Goal: Information Seeking & Learning: Learn about a topic

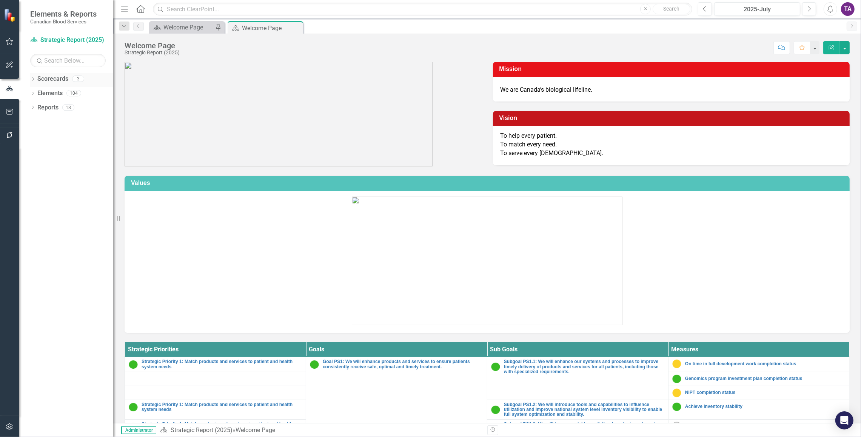
click at [51, 80] on link "Scorecards" at bounding box center [52, 79] width 31 height 9
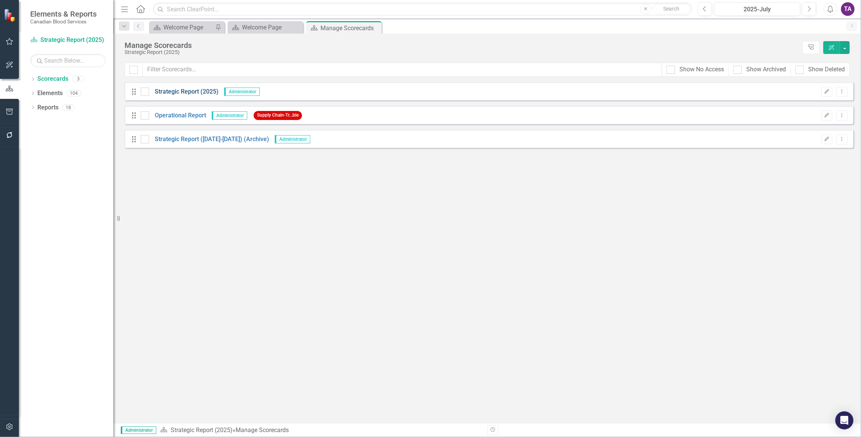
click at [187, 95] on link "Strategic Report (2025)" at bounding box center [183, 92] width 69 height 9
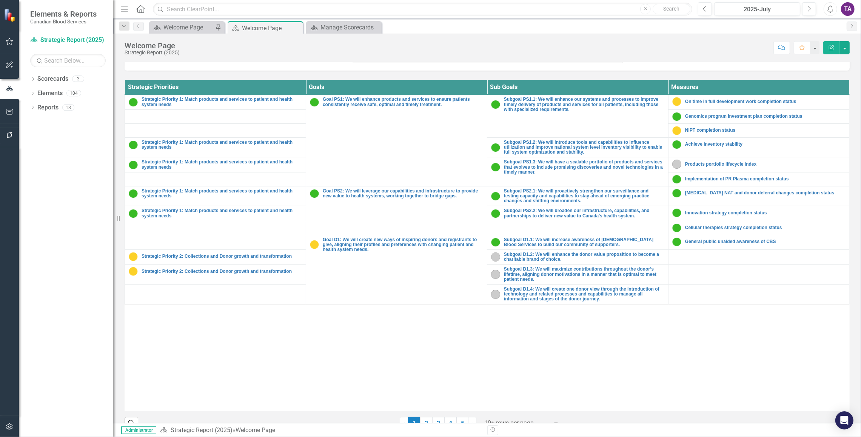
scroll to position [277, 0]
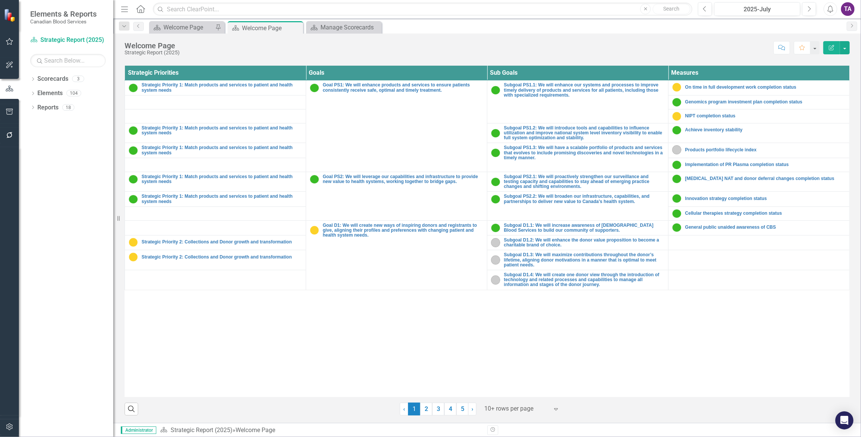
click at [502, 408] on div at bounding box center [516, 409] width 64 height 10
click at [507, 396] on div "Display All Rows" at bounding box center [520, 396] width 71 height 9
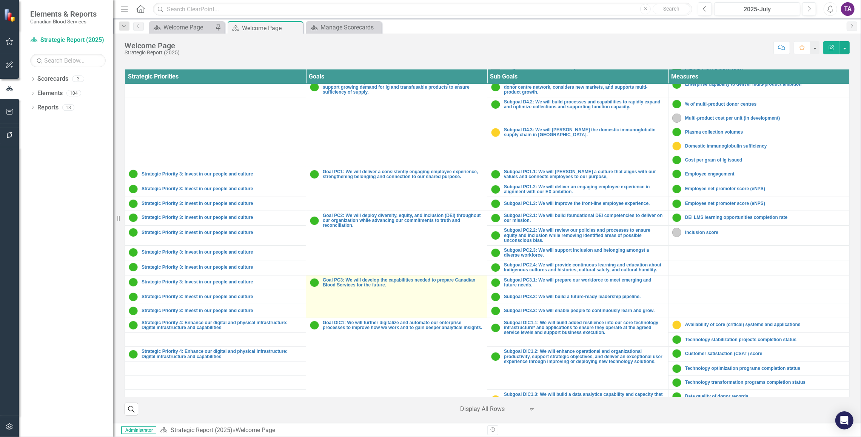
scroll to position [472, 0]
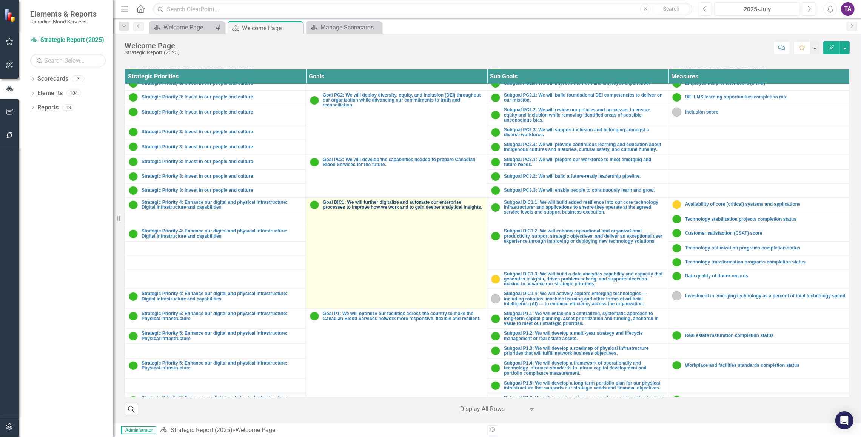
click at [380, 208] on link "Goal DIC1: We will further digitalize and automate our enterprise processes to …" at bounding box center [403, 205] width 160 height 10
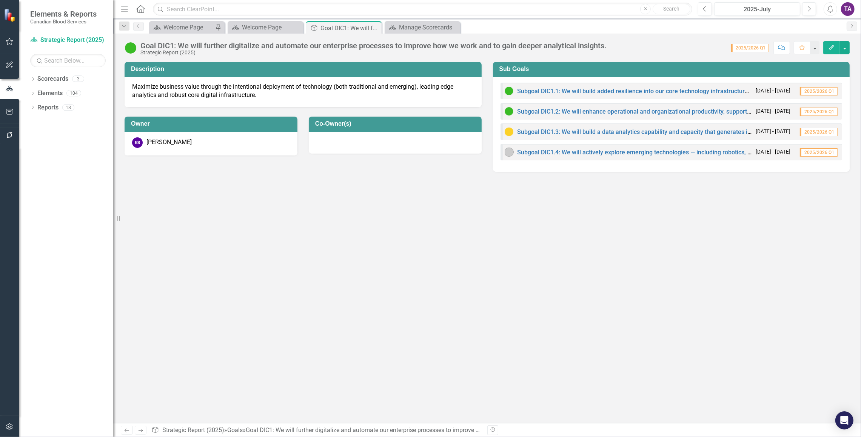
click at [133, 24] on div "Dropdown Search Scorecard Welcome Page Pin Scorecard Welcome Page Close Goal Go…" at bounding box center [124, 26] width 18 height 9
click at [138, 28] on icon "Previous" at bounding box center [138, 26] width 6 height 5
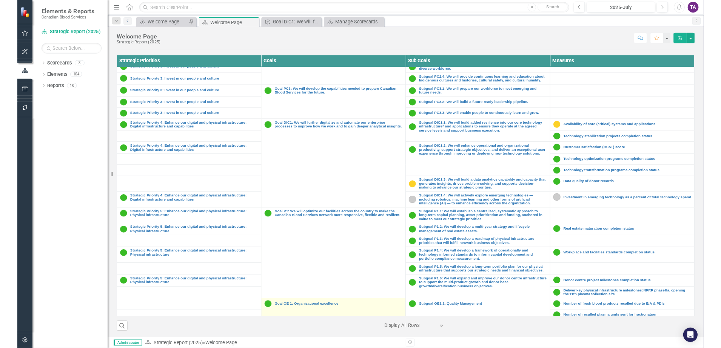
scroll to position [506, 0]
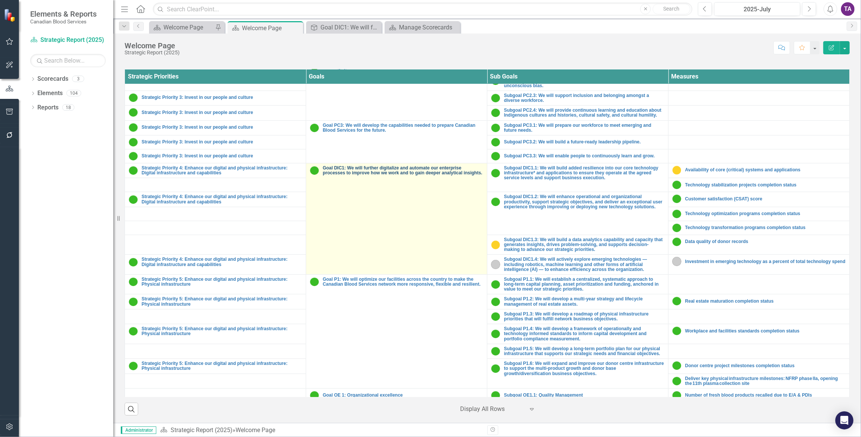
click at [399, 175] on link "Goal DIC1: We will further digitalize and automate our enterprise processes to …" at bounding box center [403, 171] width 160 height 10
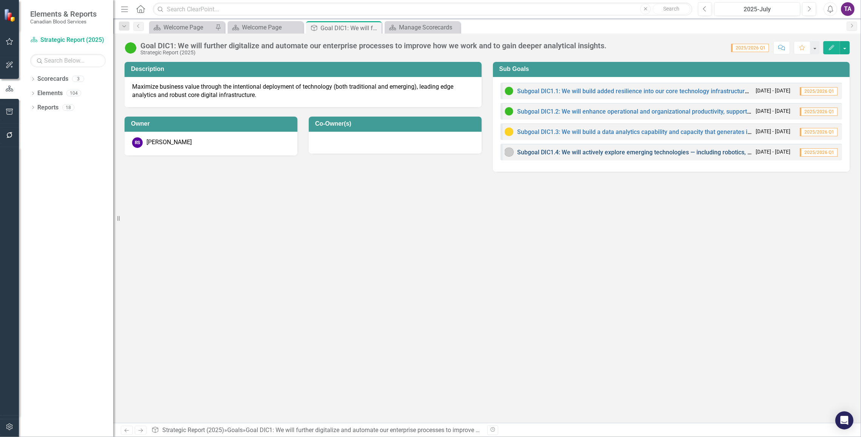
click at [562, 151] on link "Subgoal DIC1.4: We will actively explore emerging technologies — including robo…" at bounding box center [782, 152] width 530 height 7
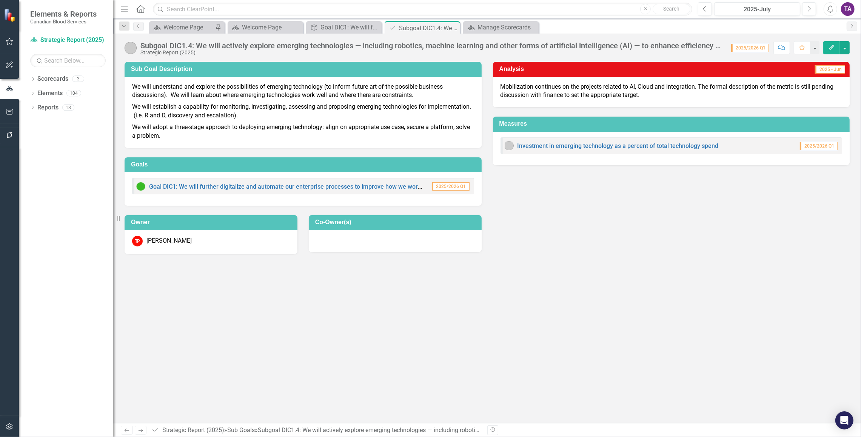
click at [136, 25] on icon "Previous" at bounding box center [138, 26] width 6 height 5
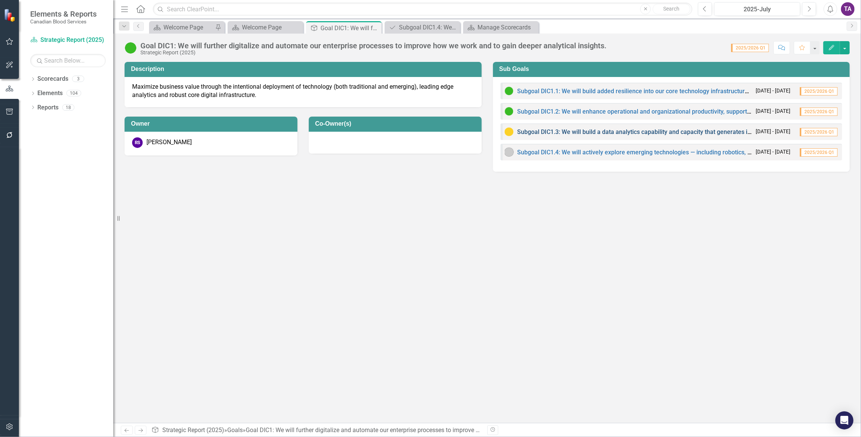
click at [573, 132] on link "Subgoal DIC1.3: We will build a data analytics capability and capacity that gen…" at bounding box center [764, 131] width 494 height 7
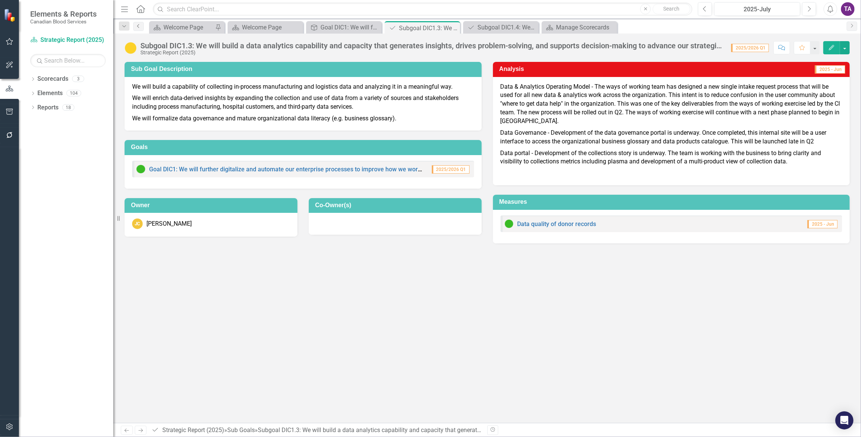
click at [137, 26] on icon "Previous" at bounding box center [138, 26] width 6 height 5
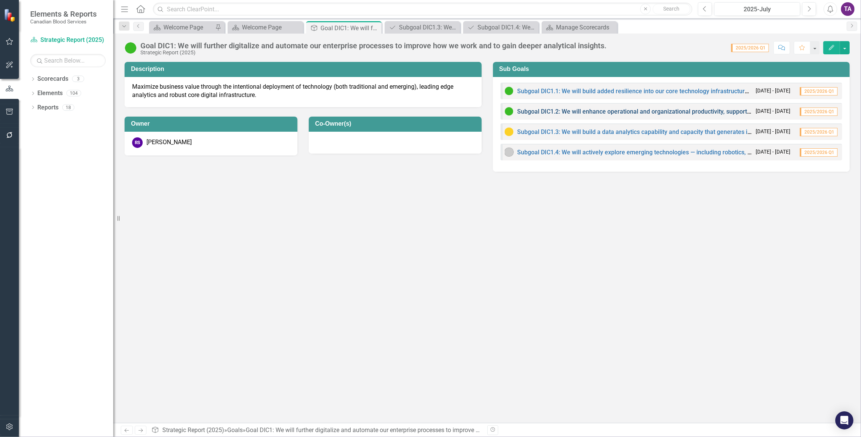
click at [585, 113] on link "Subgoal DIC1.2: We will enhance operational and organizational productivity, su…" at bounding box center [798, 111] width 562 height 7
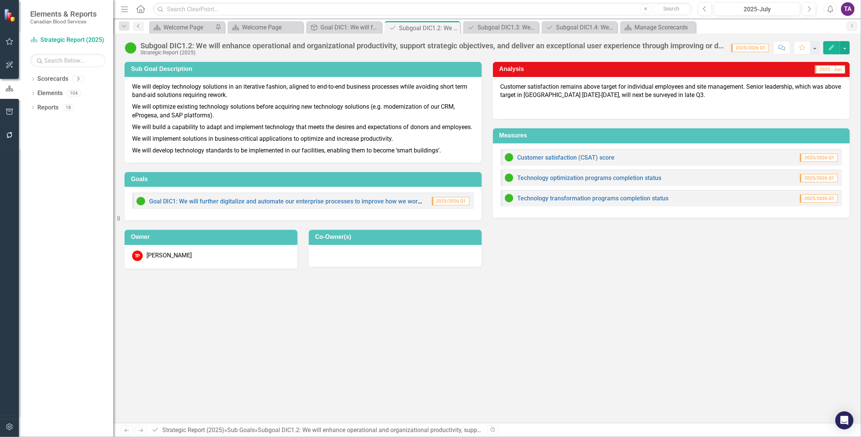
click at [137, 31] on link "Previous" at bounding box center [138, 26] width 11 height 9
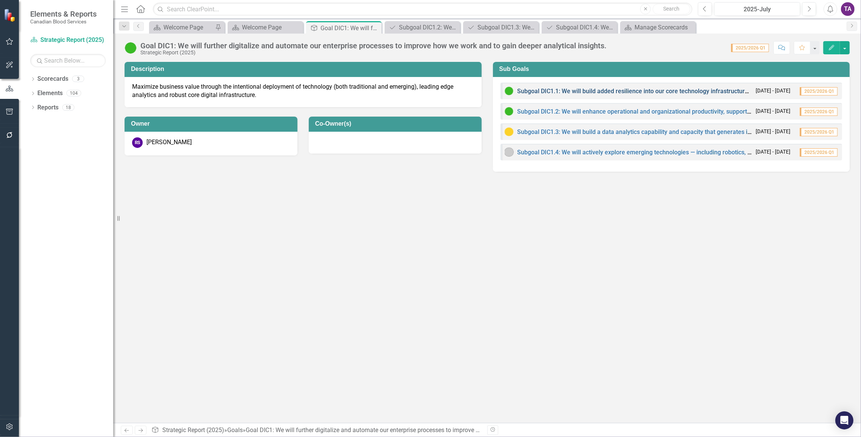
click at [568, 94] on link "Subgoal DIC1.1: We will build added resilience into our core technology infrast…" at bounding box center [771, 91] width 508 height 7
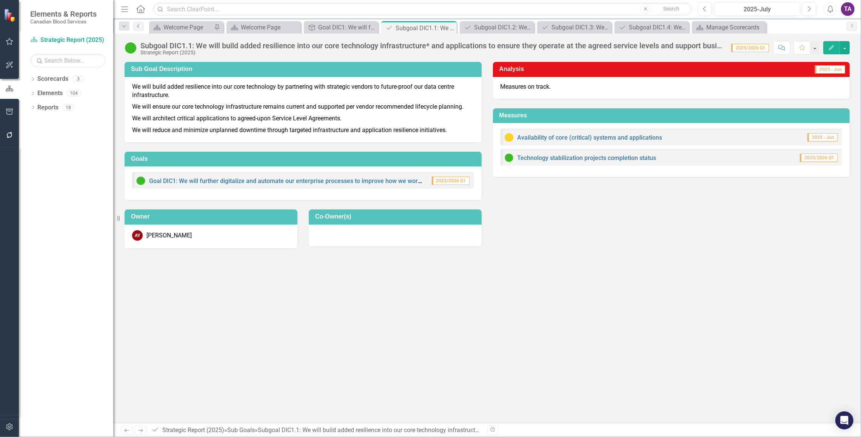
click at [140, 29] on link "Previous" at bounding box center [138, 26] width 11 height 9
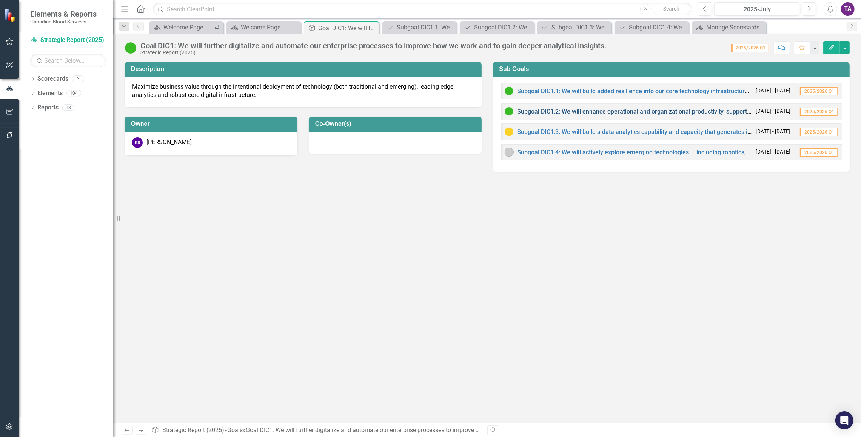
click at [600, 111] on link "Subgoal DIC1.2: We will enhance operational and organizational productivity, su…" at bounding box center [798, 111] width 562 height 7
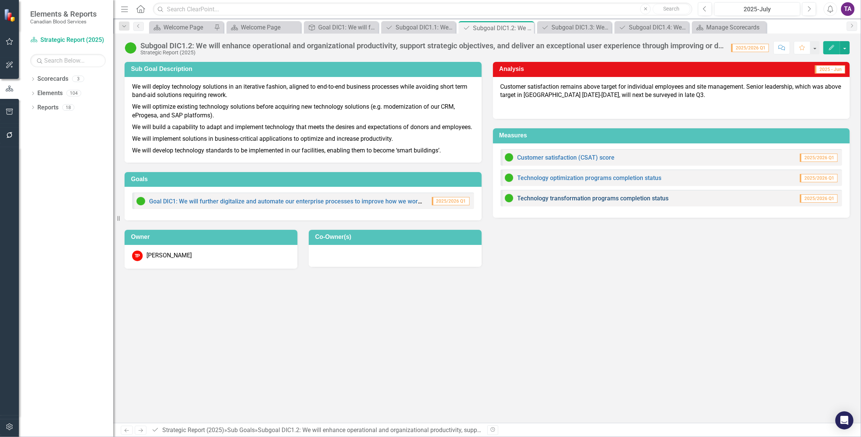
click at [606, 195] on link "Technology transformation programs completion status" at bounding box center [592, 198] width 151 height 7
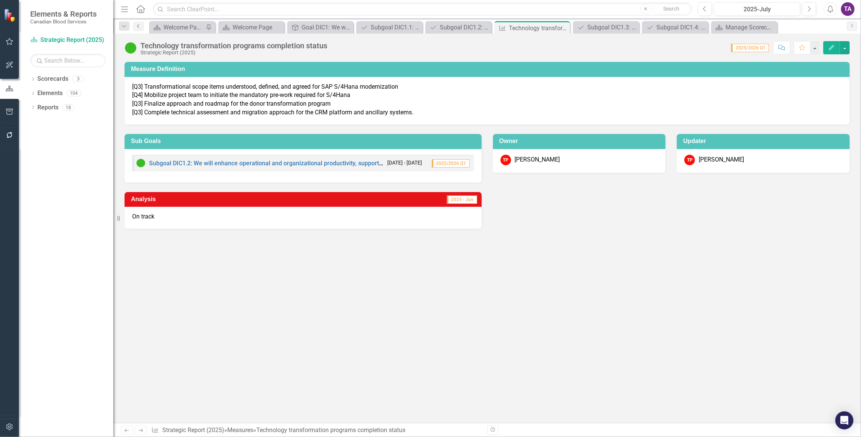
click at [138, 27] on icon at bounding box center [138, 26] width 2 height 4
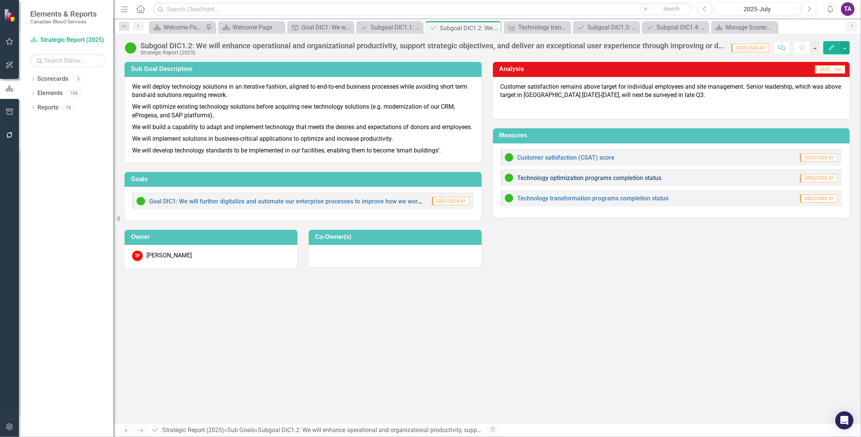
click at [623, 177] on link "Technology optimization programs completion status" at bounding box center [589, 177] width 144 height 7
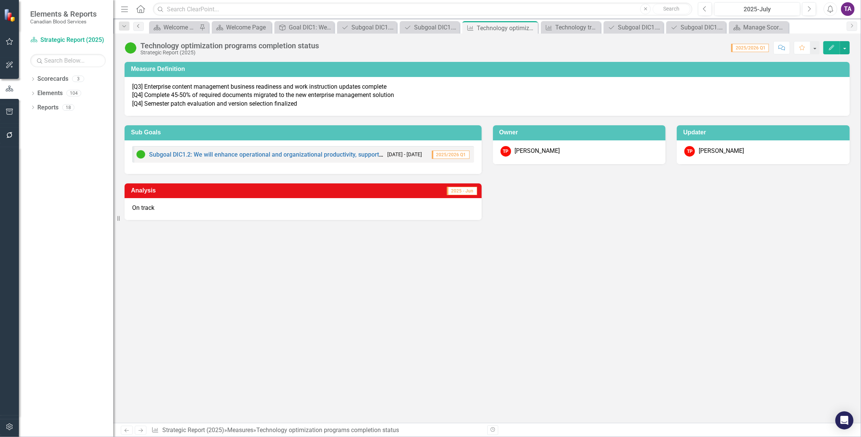
click at [140, 26] on icon "Previous" at bounding box center [138, 26] width 6 height 5
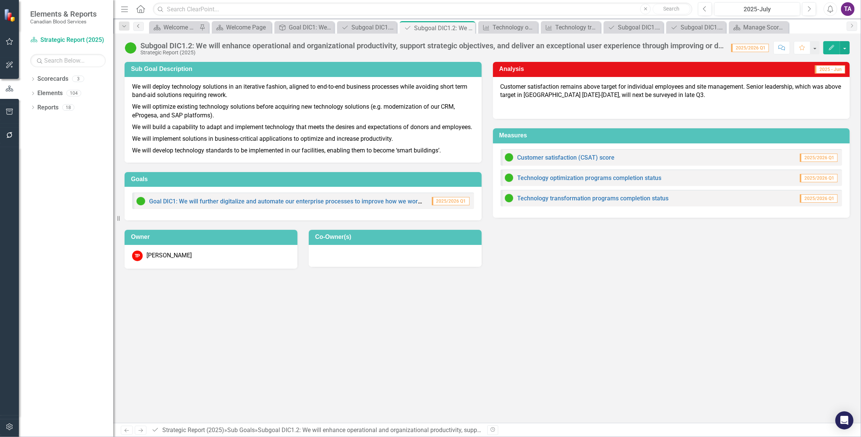
click at [140, 26] on icon "Previous" at bounding box center [138, 26] width 6 height 5
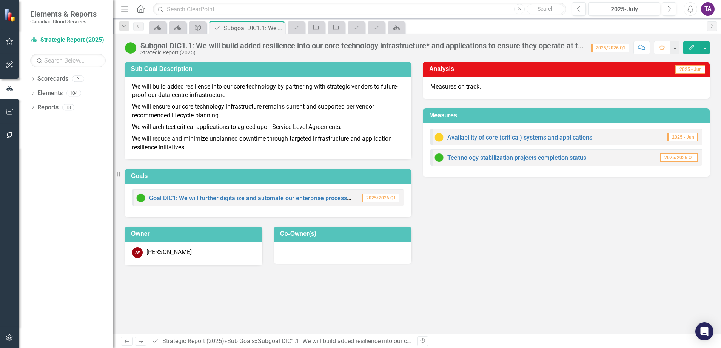
click at [136, 26] on icon "Previous" at bounding box center [138, 26] width 6 height 5
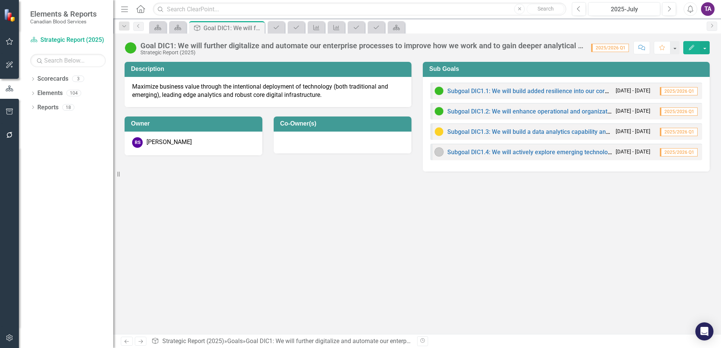
click at [491, 116] on div "Subgoal DIC1.2: We will enhance operational and organizational productivity, su…" at bounding box center [566, 111] width 272 height 17
click at [491, 113] on link "Subgoal DIC1.2: We will enhance operational and organizational productivity, su…" at bounding box center [728, 111] width 562 height 7
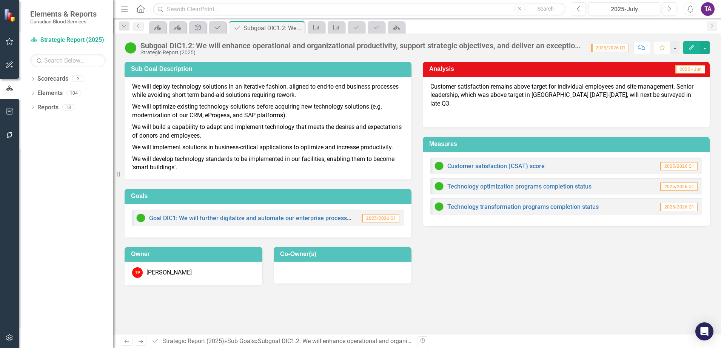
click at [137, 25] on icon "Previous" at bounding box center [138, 26] width 6 height 5
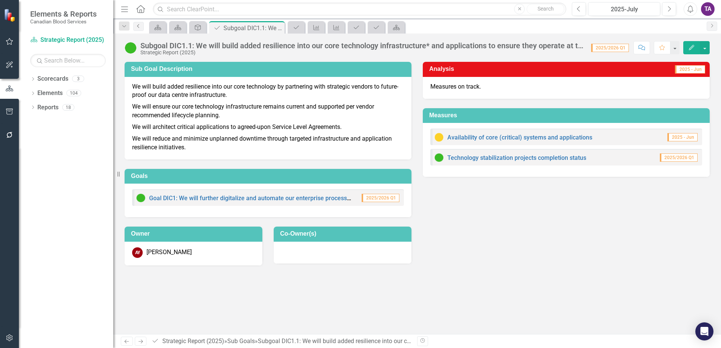
click at [138, 26] on icon "Previous" at bounding box center [138, 26] width 6 height 5
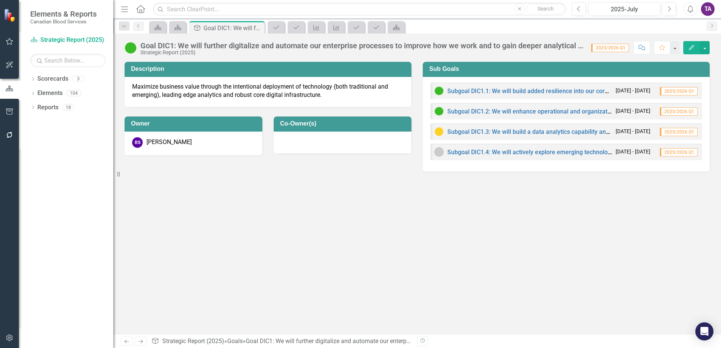
click at [140, 13] on link "Home" at bounding box center [141, 8] width 10 height 11
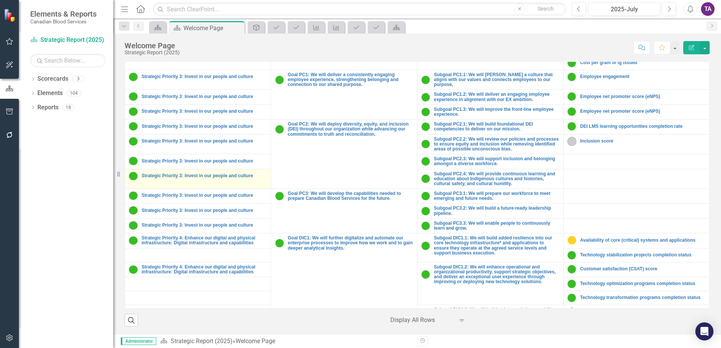
scroll to position [472, 0]
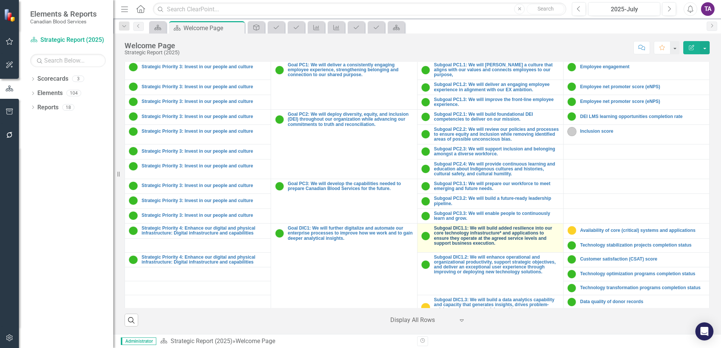
click at [446, 232] on link "Subgoal DIC1.1: We will build added resilience into our core technology infrast…" at bounding box center [496, 236] width 125 height 20
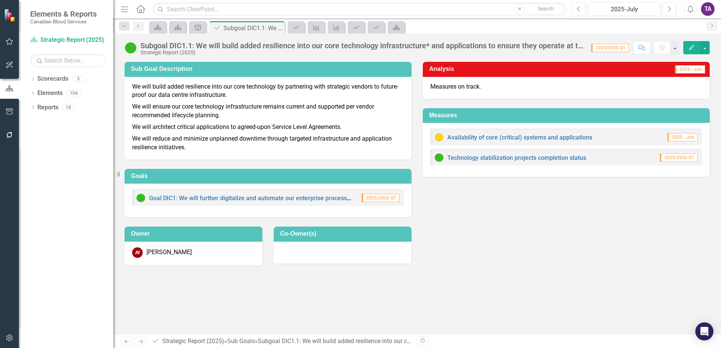
click at [138, 8] on icon "Home" at bounding box center [140, 9] width 10 height 8
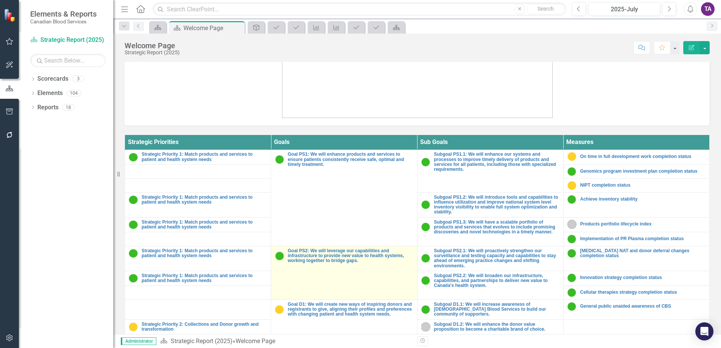
scroll to position [283, 0]
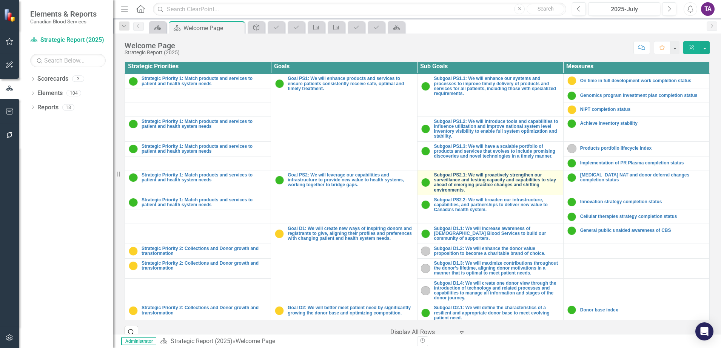
click at [496, 180] on link "Subgoal PS2.1: We will proactively strengthen our surveillance and testing capa…" at bounding box center [496, 183] width 125 height 20
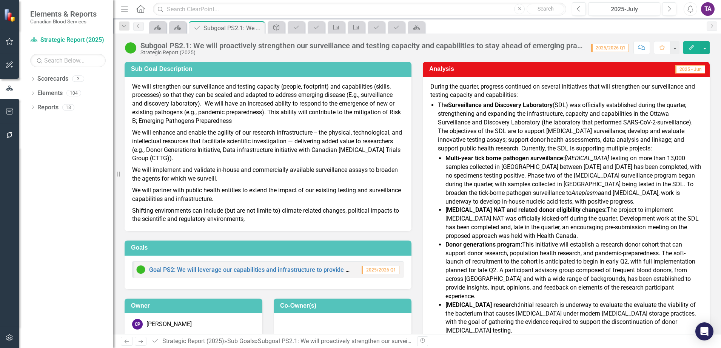
click at [142, 27] on link "Previous" at bounding box center [138, 26] width 11 height 9
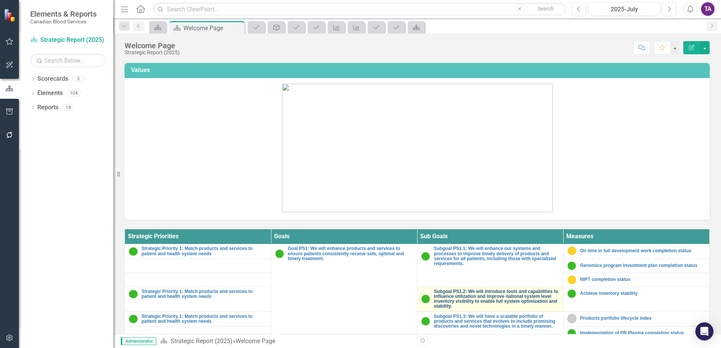
scroll to position [236, 0]
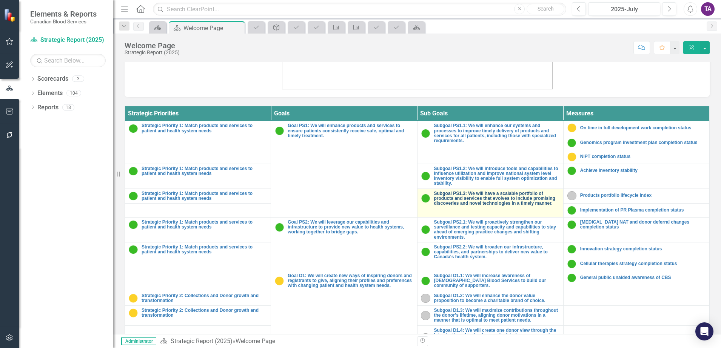
click at [478, 198] on link "Subgoal PS1.3: We will have a scalable portfolio of products and services that …" at bounding box center [496, 198] width 125 height 15
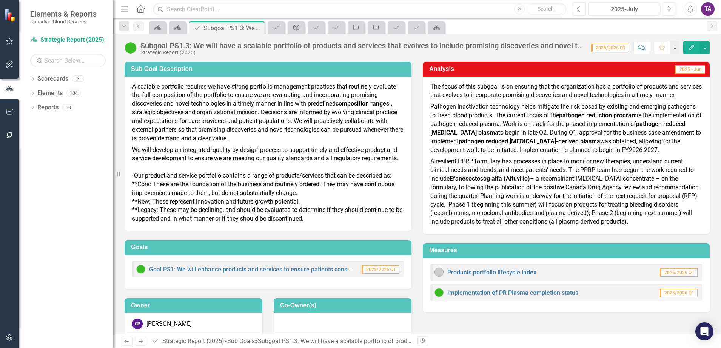
click at [403, 52] on div "Strategic Report (2025)" at bounding box center [361, 53] width 443 height 6
click at [397, 48] on div "Subgoal PS1.3: We will have a scalable portfolio of products and services that …" at bounding box center [361, 46] width 443 height 8
click at [358, 45] on div "Subgoal PS1.3: We will have a scalable portfolio of products and services that …" at bounding box center [361, 46] width 443 height 8
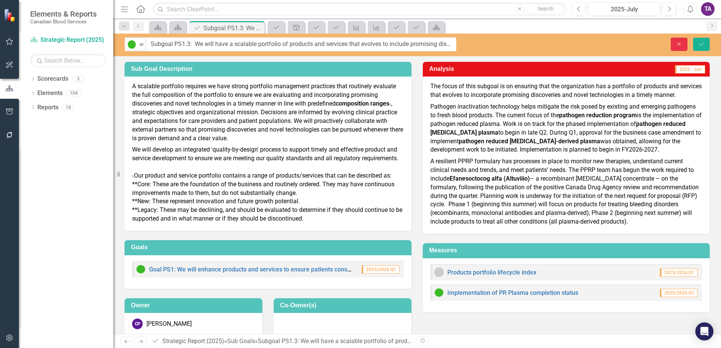
click at [675, 45] on button "Close" at bounding box center [679, 44] width 17 height 13
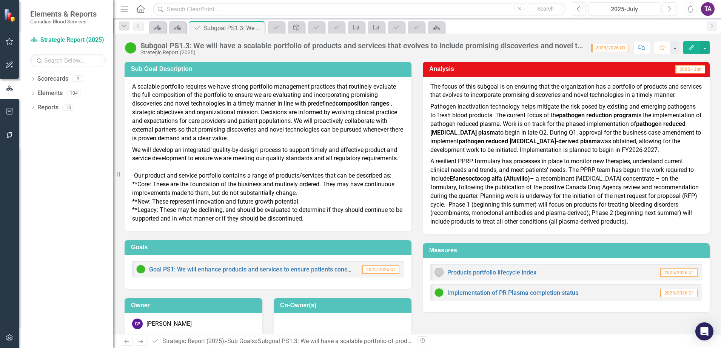
click at [131, 6] on div "Menu Home Search Close Search" at bounding box center [341, 9] width 445 height 14
click at [141, 9] on icon at bounding box center [140, 9] width 9 height 8
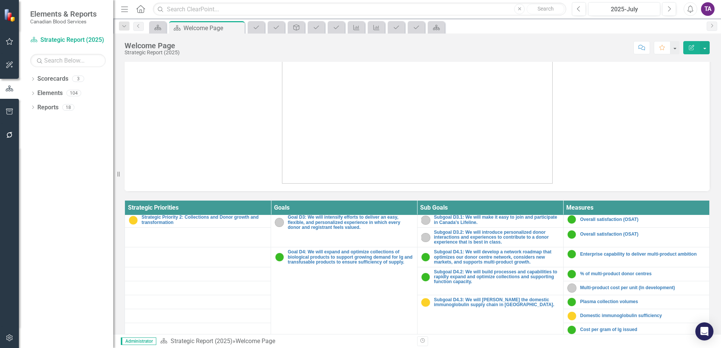
scroll to position [330, 0]
